Goal: Transaction & Acquisition: Purchase product/service

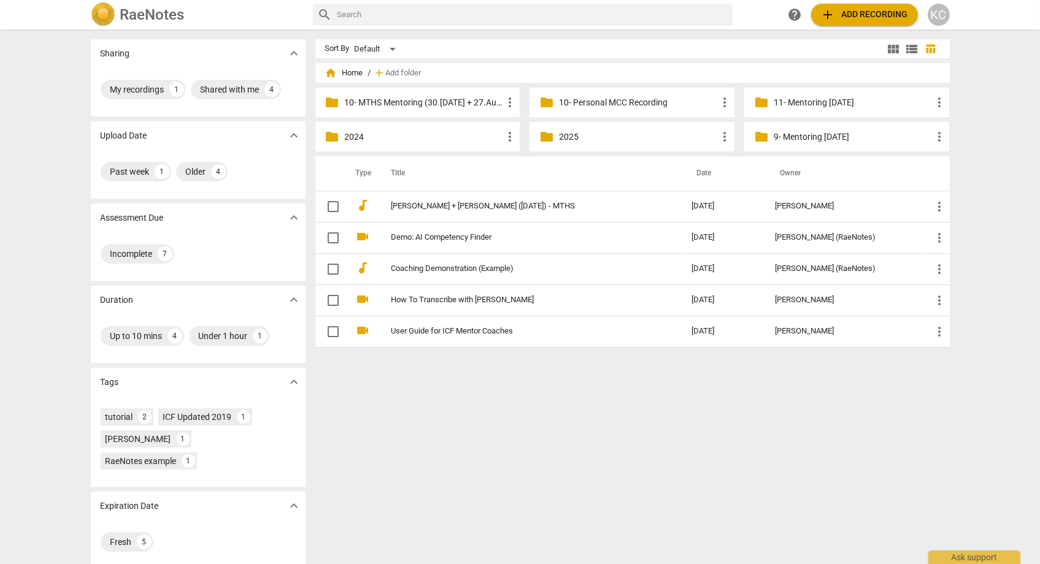
click at [836, 18] on span "add Add recording" at bounding box center [864, 14] width 87 height 15
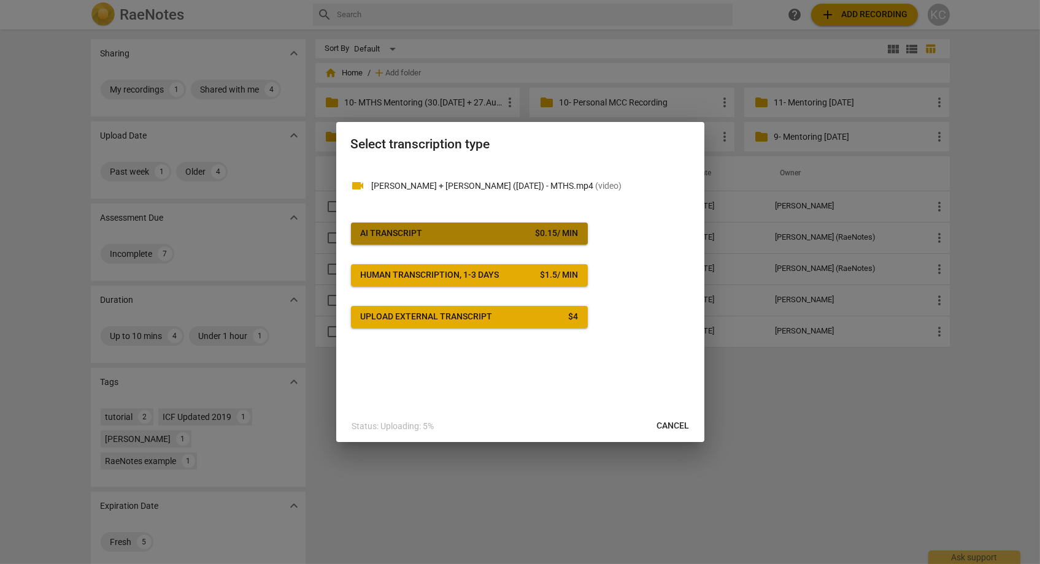
click at [413, 236] on div "AI Transcript" at bounding box center [392, 234] width 62 height 12
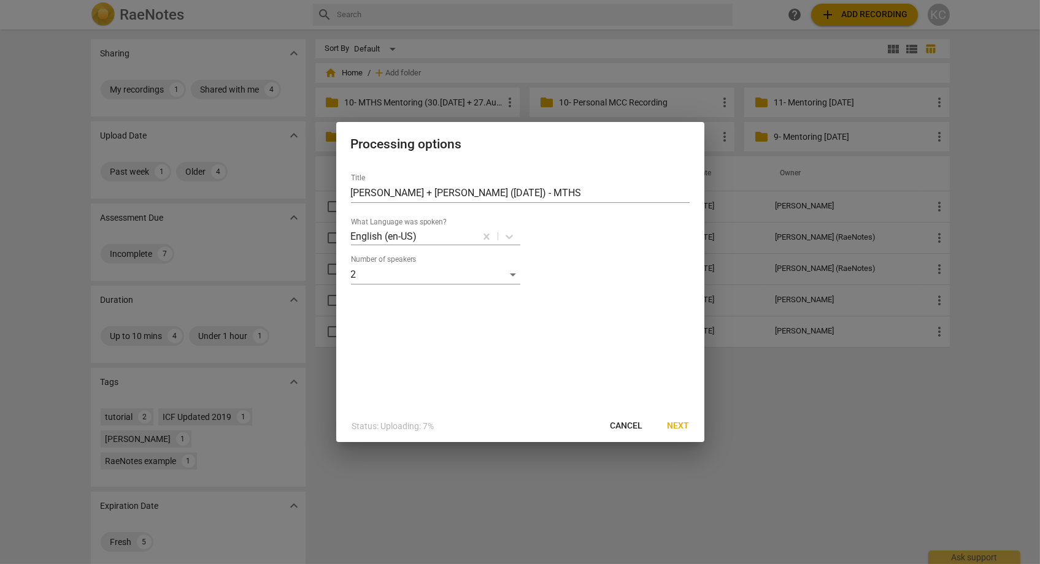
click at [677, 423] on span "Next" at bounding box center [678, 426] width 22 height 12
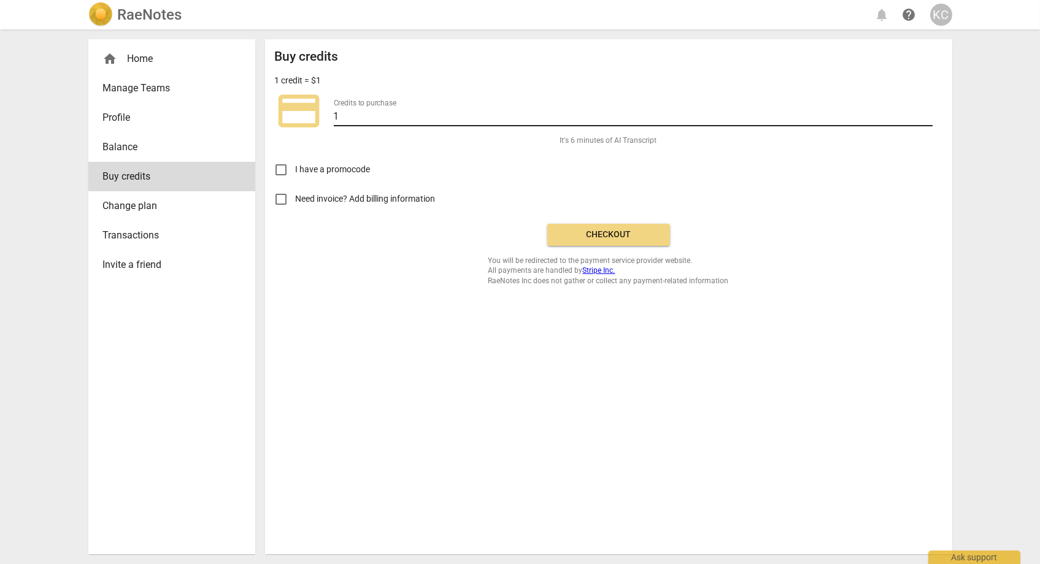
click at [379, 117] on input "1" at bounding box center [633, 118] width 599 height 18
type input "50"
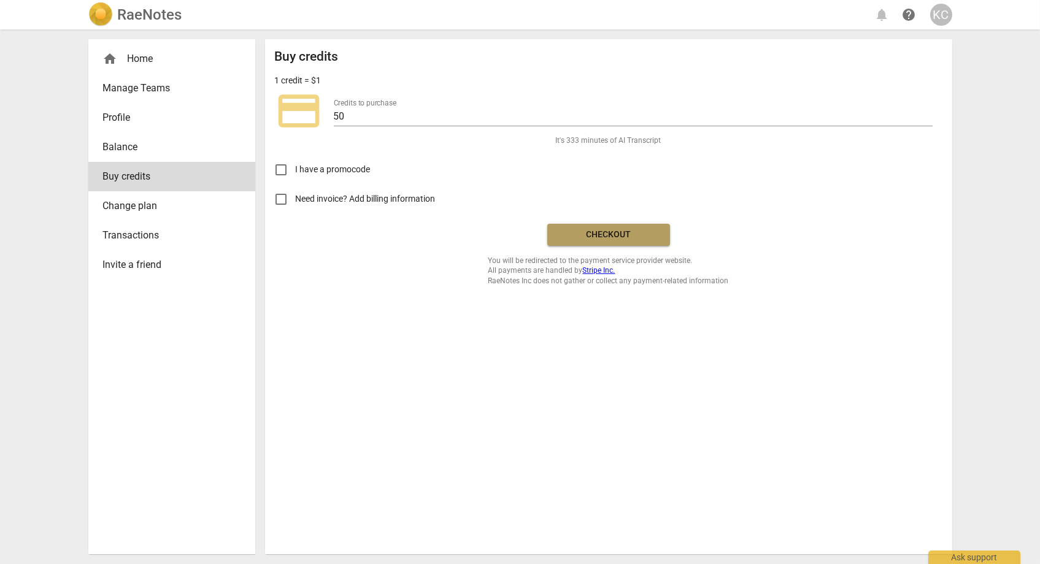
click at [571, 234] on span "Checkout" at bounding box center [608, 235] width 103 height 12
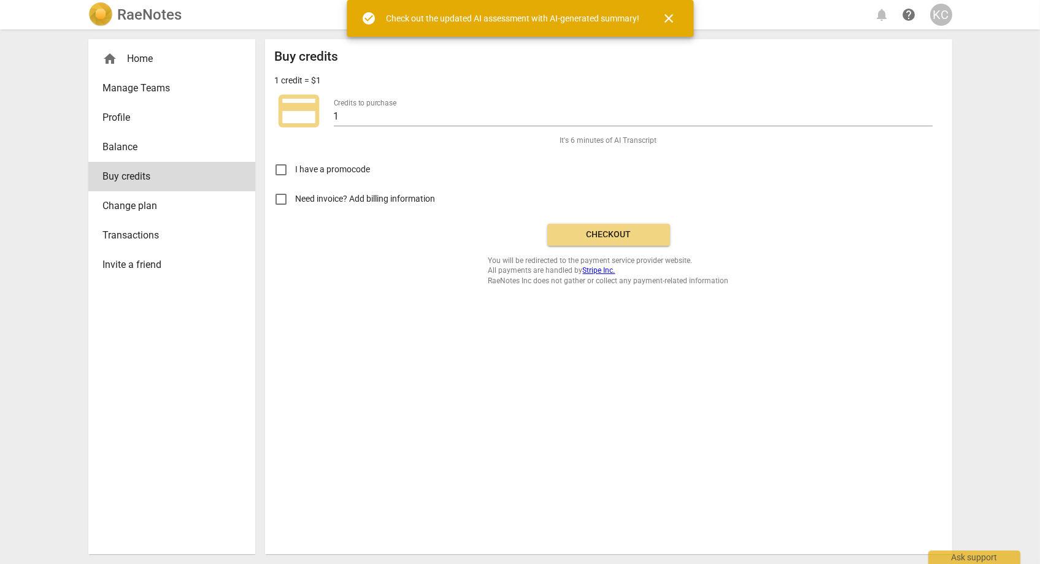
click at [117, 120] on span "Profile" at bounding box center [167, 117] width 128 height 15
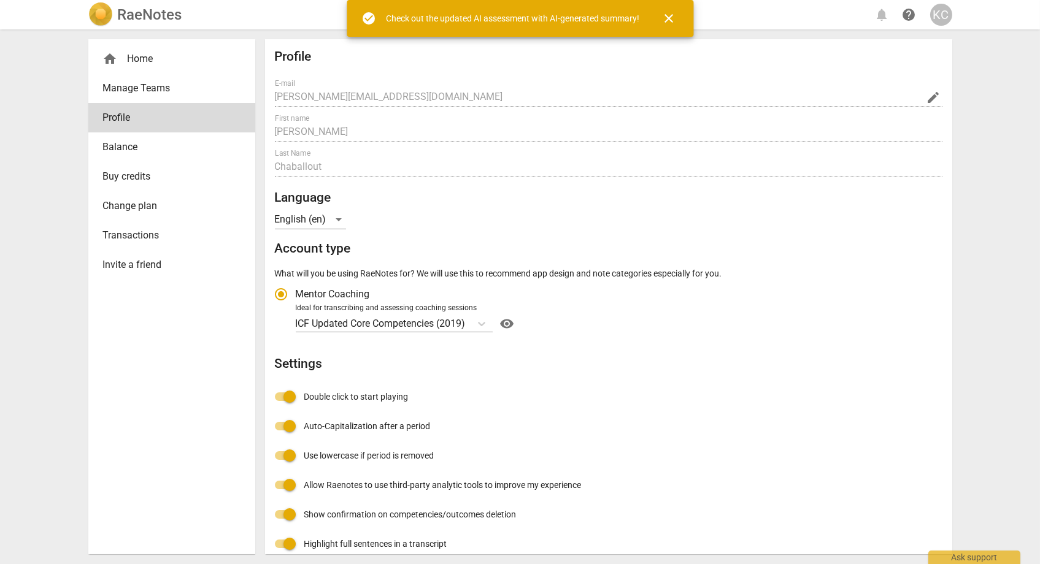
radio input "false"
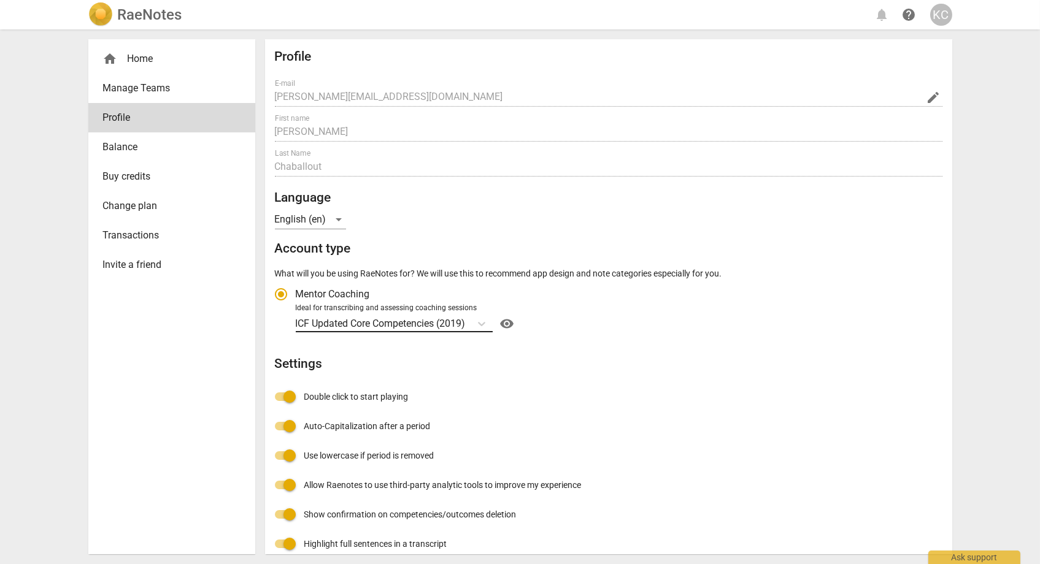
scroll to position [44, 0]
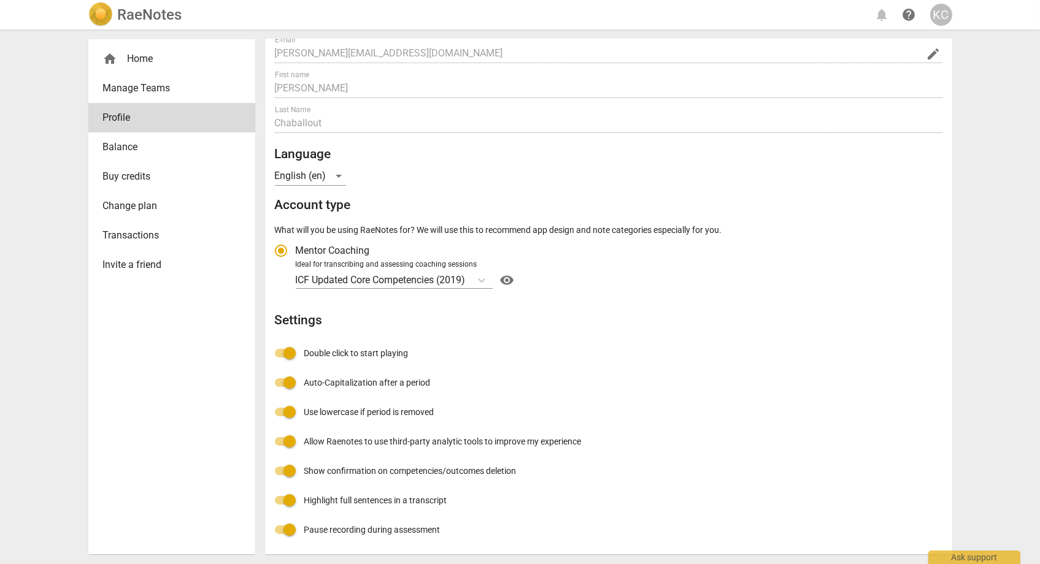
click at [129, 237] on span "Transactions" at bounding box center [167, 235] width 128 height 15
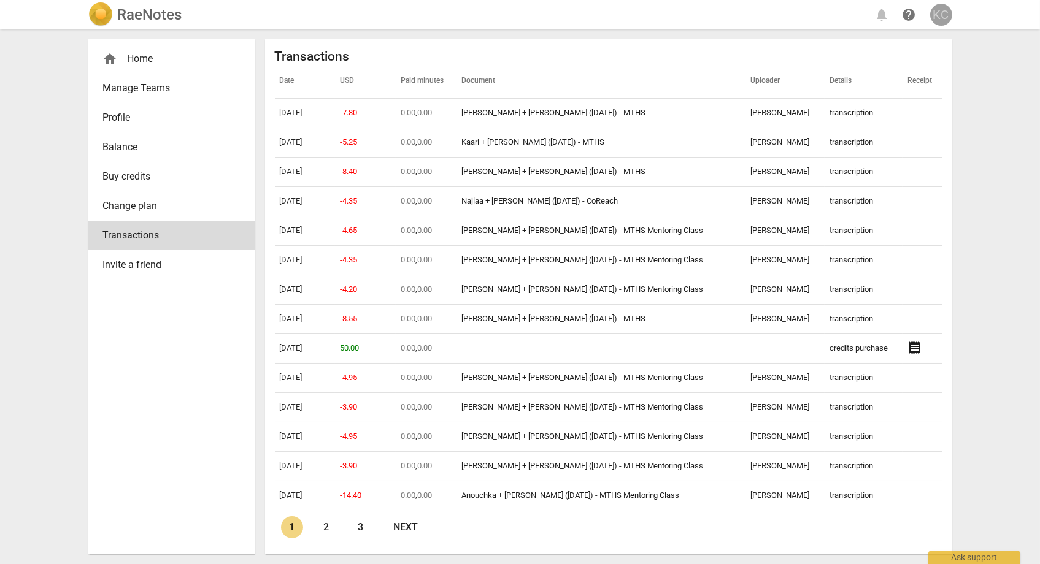
click at [939, 13] on div "KC" at bounding box center [941, 15] width 22 height 22
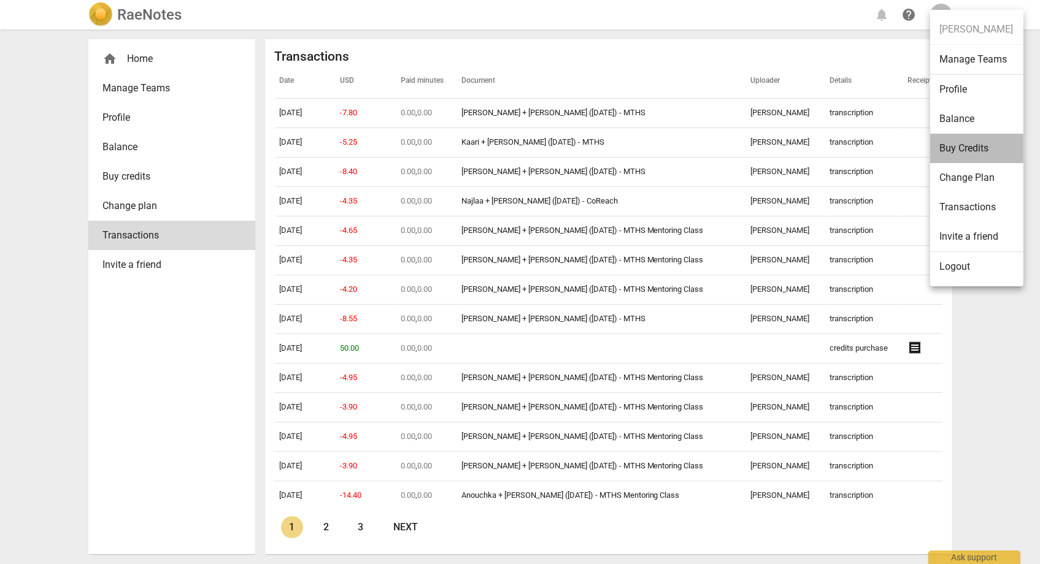
click at [970, 155] on li "Buy Credits" at bounding box center [976, 148] width 93 height 29
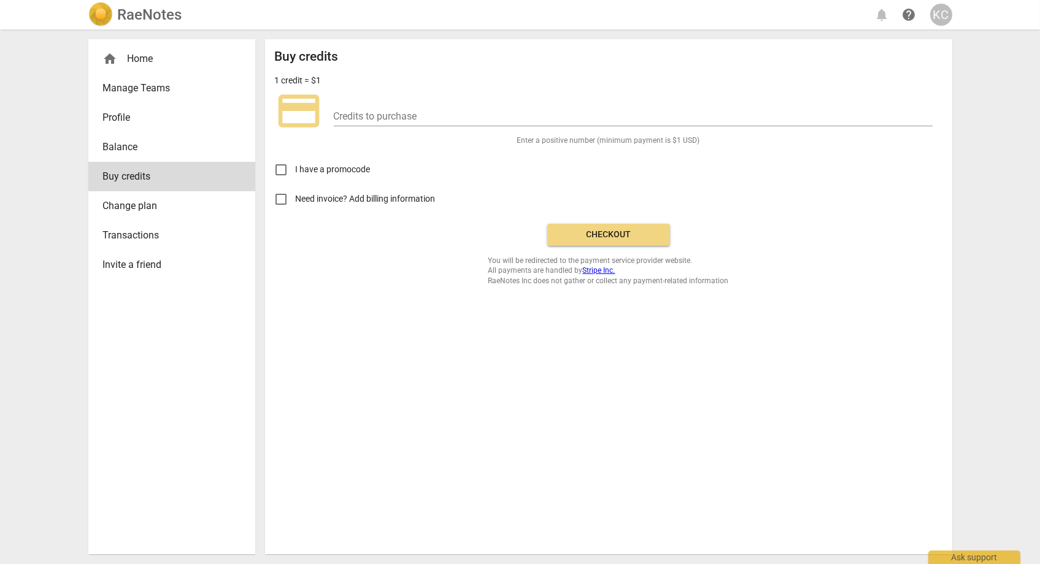
click at [122, 126] on link "Profile" at bounding box center [171, 117] width 167 height 29
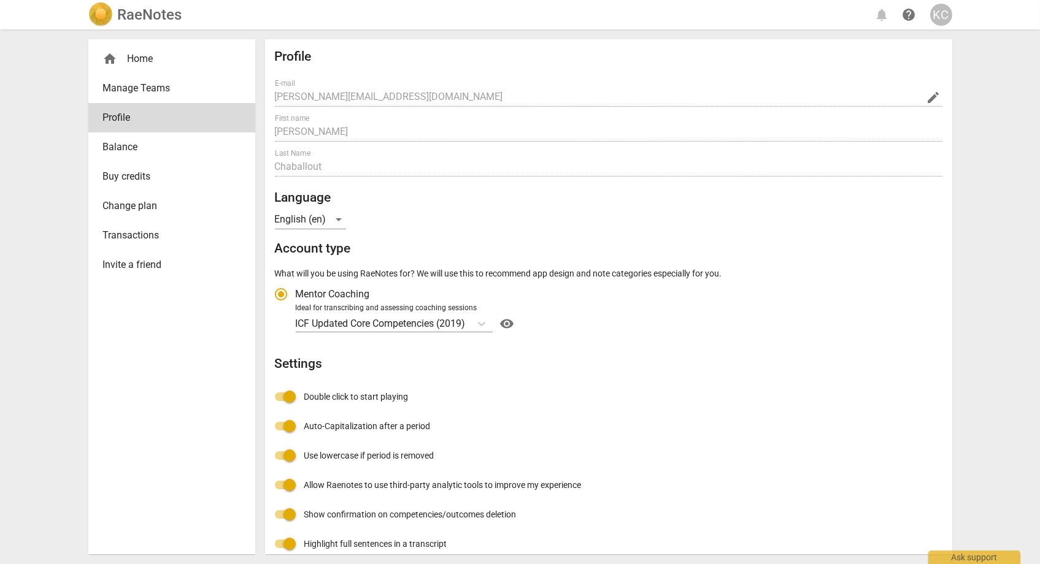
radio input "false"
click at [937, 12] on div "KC" at bounding box center [941, 15] width 22 height 22
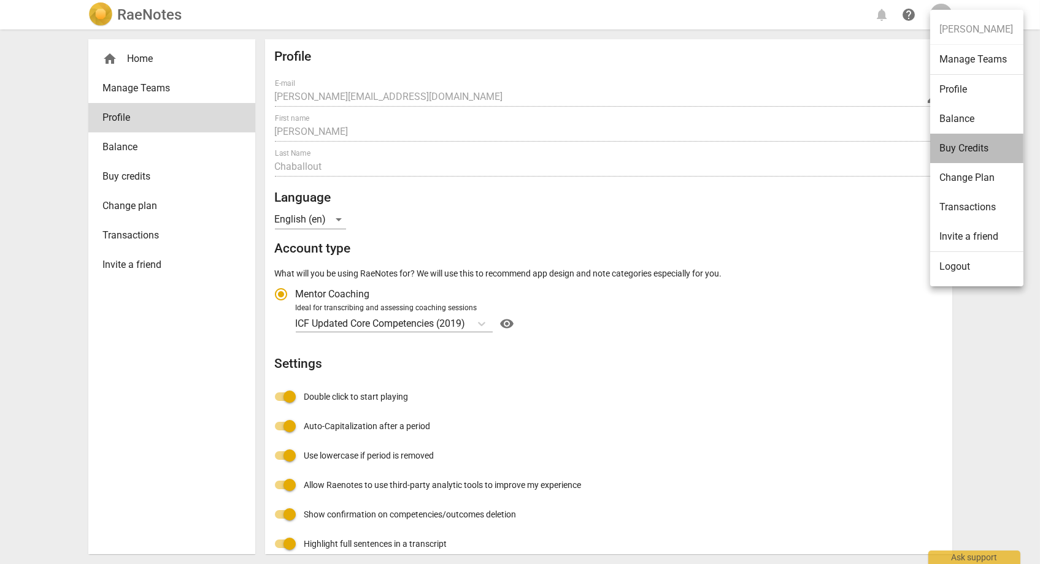
click at [958, 156] on li "Buy Credits" at bounding box center [976, 148] width 93 height 29
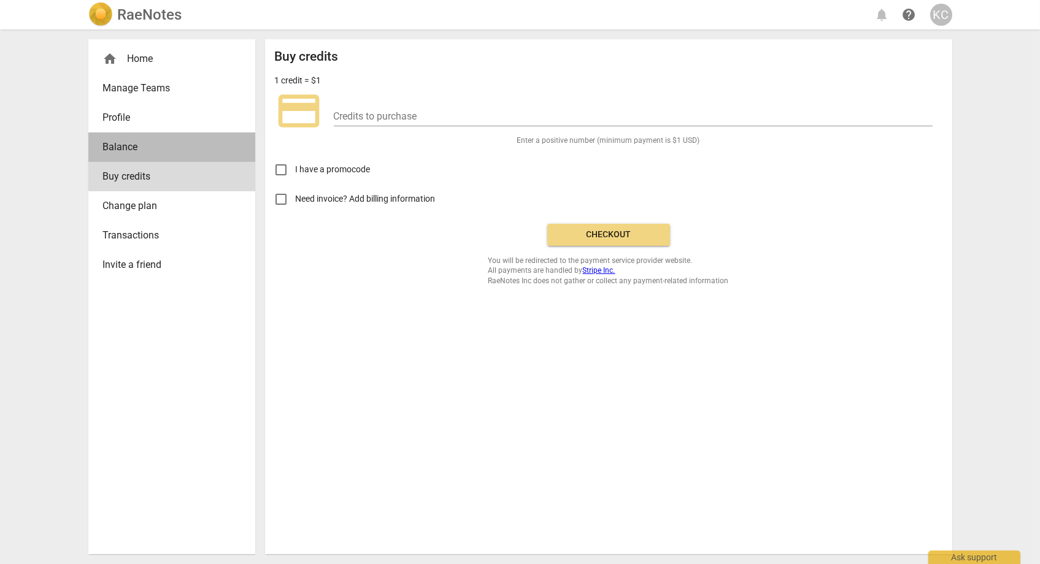
click at [116, 148] on span "Balance" at bounding box center [167, 147] width 128 height 15
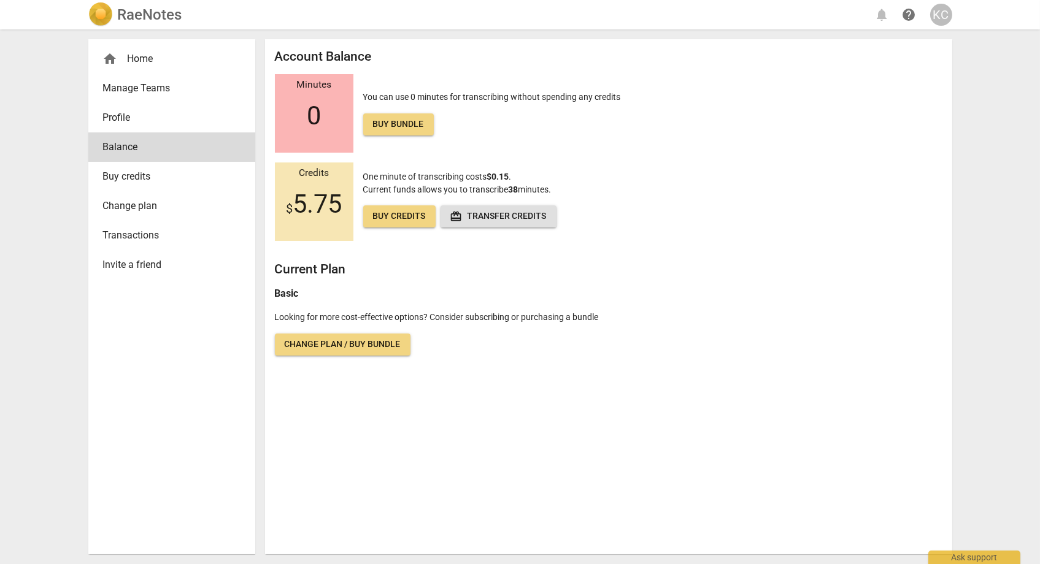
click at [404, 129] on span "Buy bundle" at bounding box center [398, 124] width 51 height 12
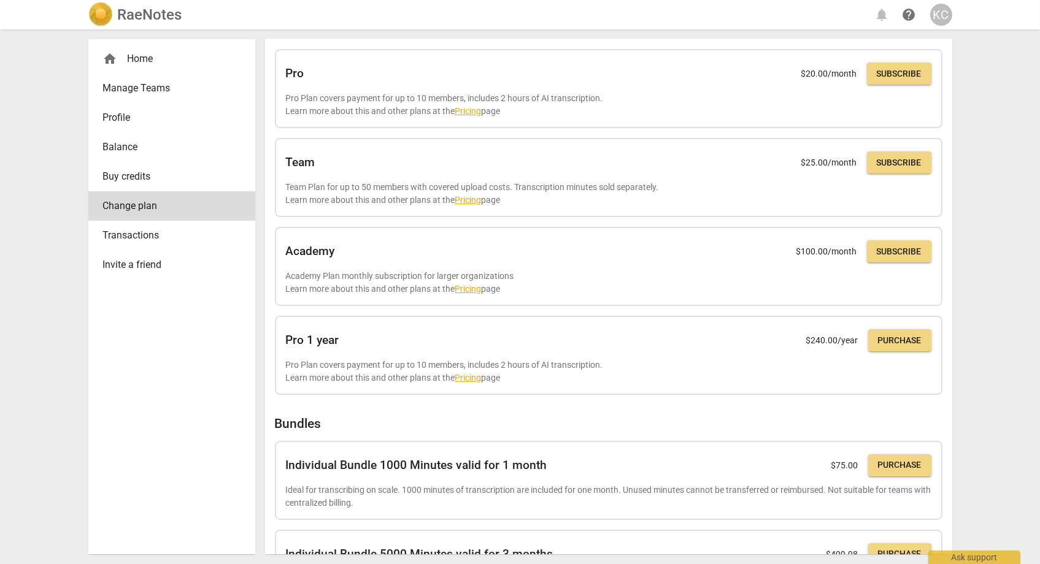
scroll to position [55, 0]
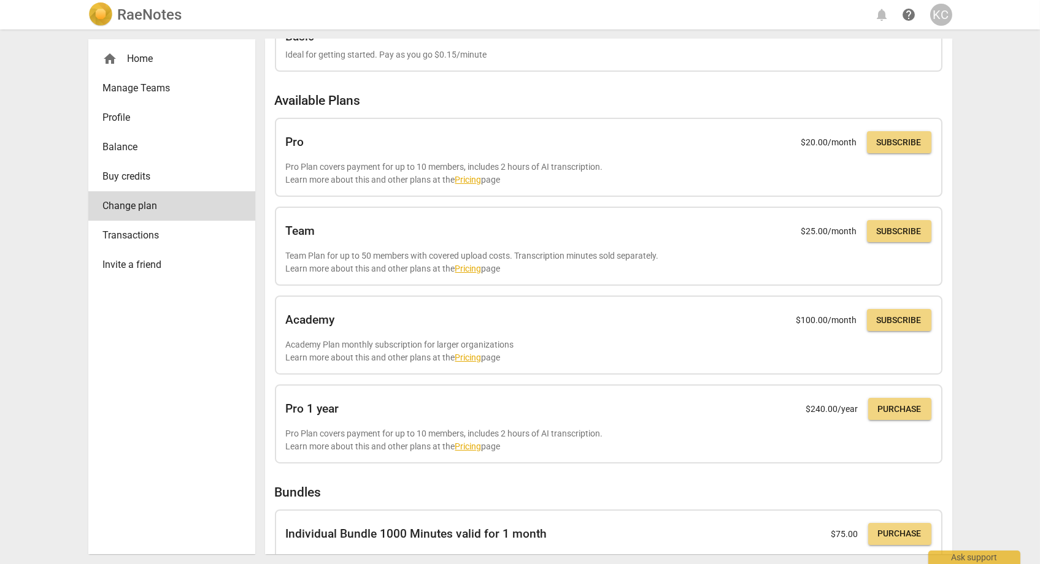
click at [112, 182] on span "Buy credits" at bounding box center [167, 176] width 128 height 15
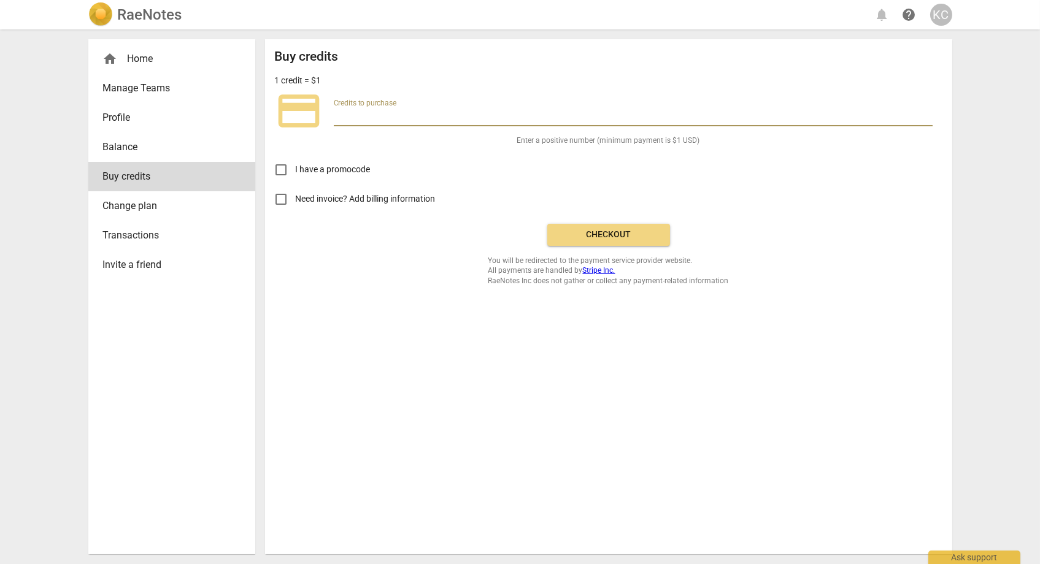
click at [366, 112] on input "number" at bounding box center [633, 118] width 599 height 18
type input "50"
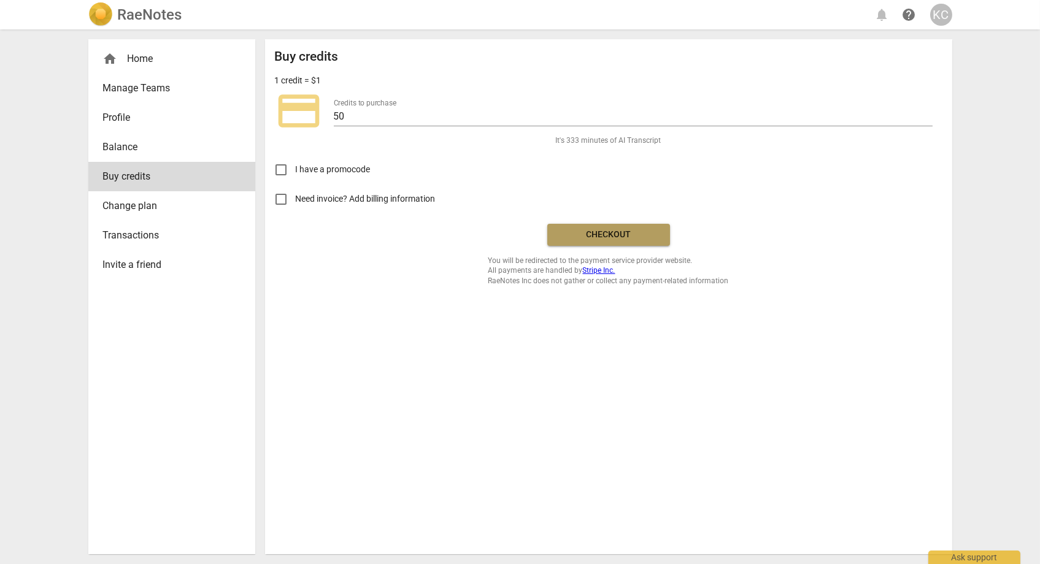
click at [574, 228] on button "Checkout" at bounding box center [608, 235] width 123 height 22
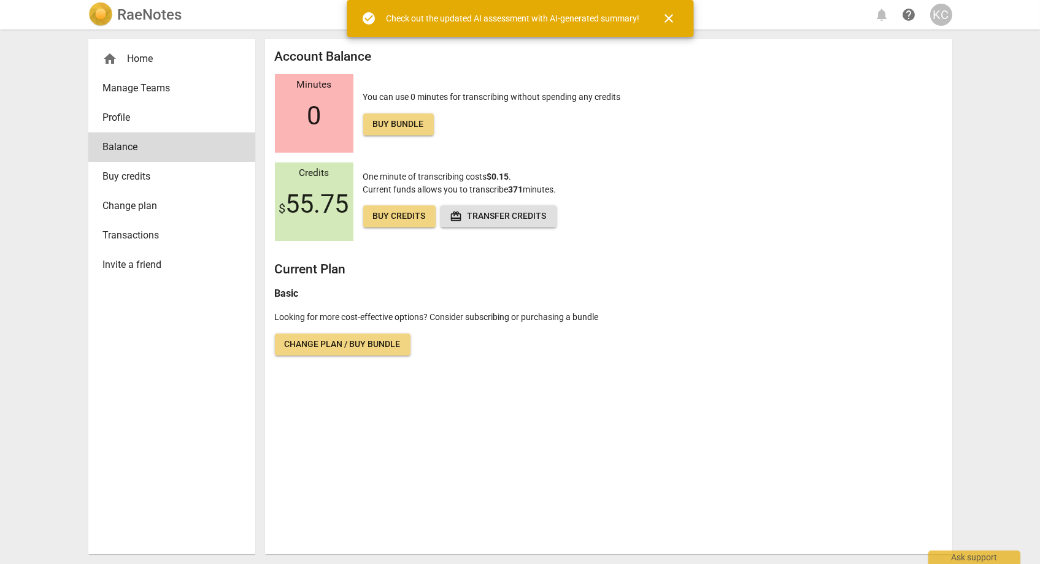
click at [123, 117] on span "Profile" at bounding box center [167, 117] width 128 height 15
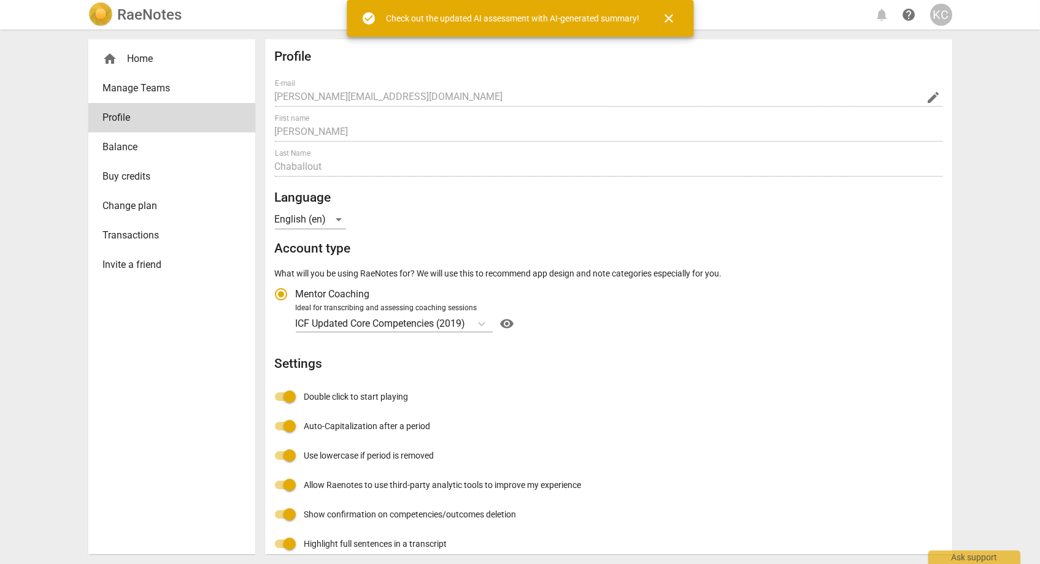
radio input "false"
click at [117, 61] on span "home" at bounding box center [110, 59] width 15 height 15
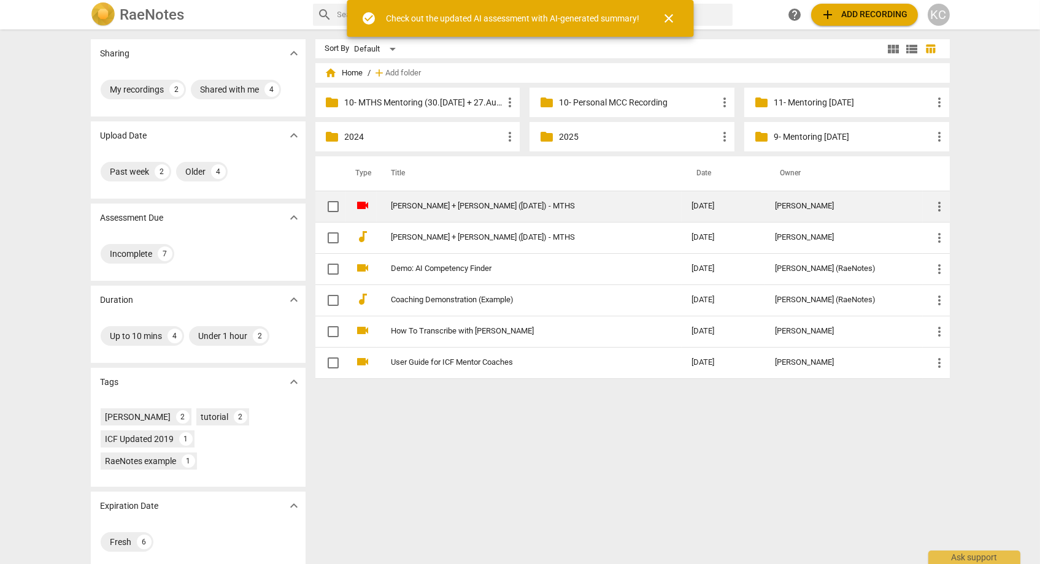
click at [465, 210] on link "Katherine + Rachel (26.Aug.25) - MTHS" at bounding box center [519, 206] width 256 height 9
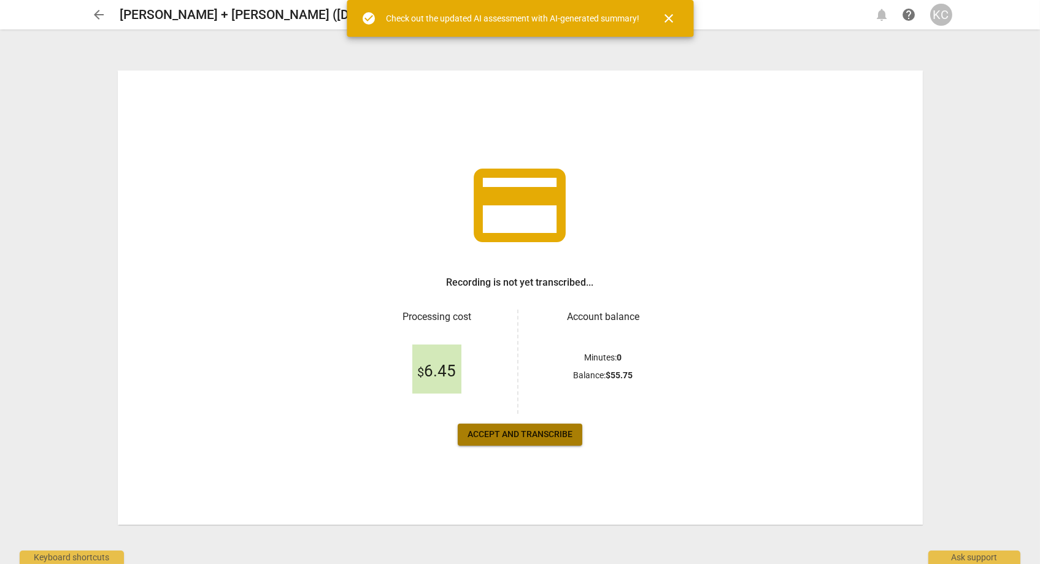
click at [538, 437] on span "Accept and transcribe" at bounding box center [519, 435] width 105 height 12
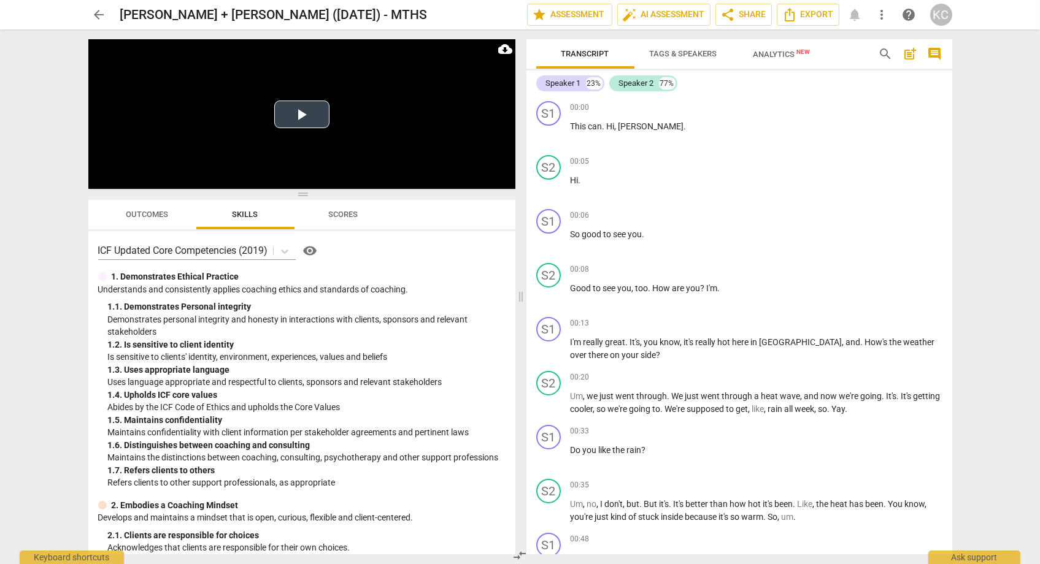
click at [317, 121] on button "Play Video" at bounding box center [301, 115] width 55 height 28
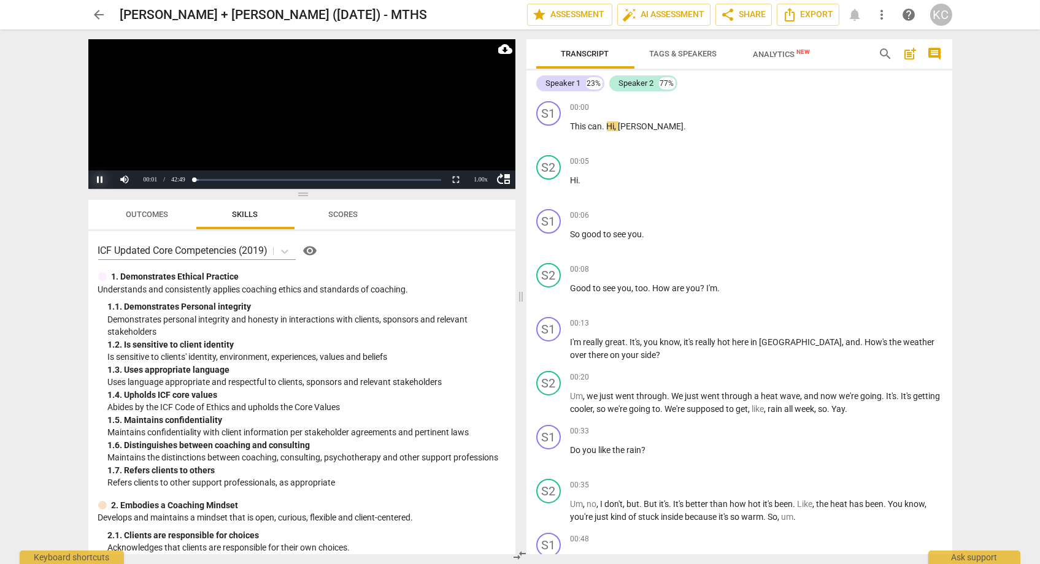
click at [100, 183] on button "Pause" at bounding box center [100, 180] width 25 height 18
click at [104, 11] on span "arrow_back" at bounding box center [99, 14] width 15 height 15
